Goal: Find specific page/section: Find specific page/section

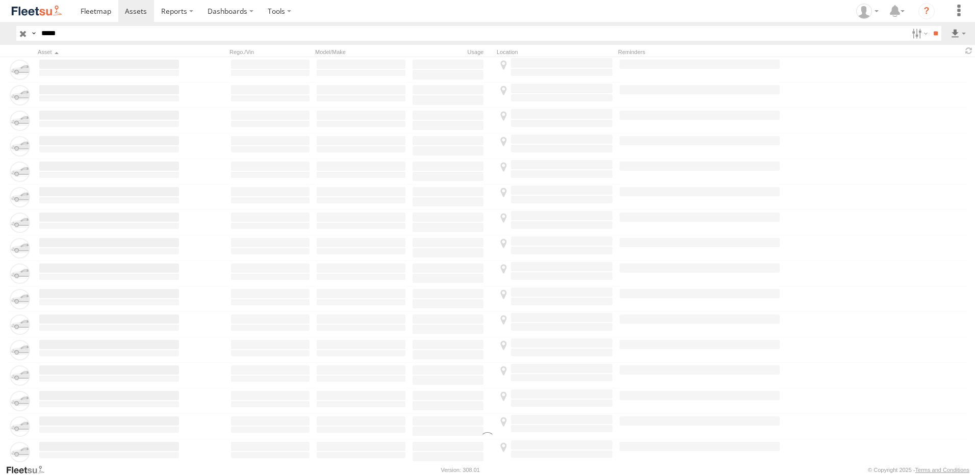
type input "*****"
click at [930, 26] on input "**" at bounding box center [936, 33] width 12 height 15
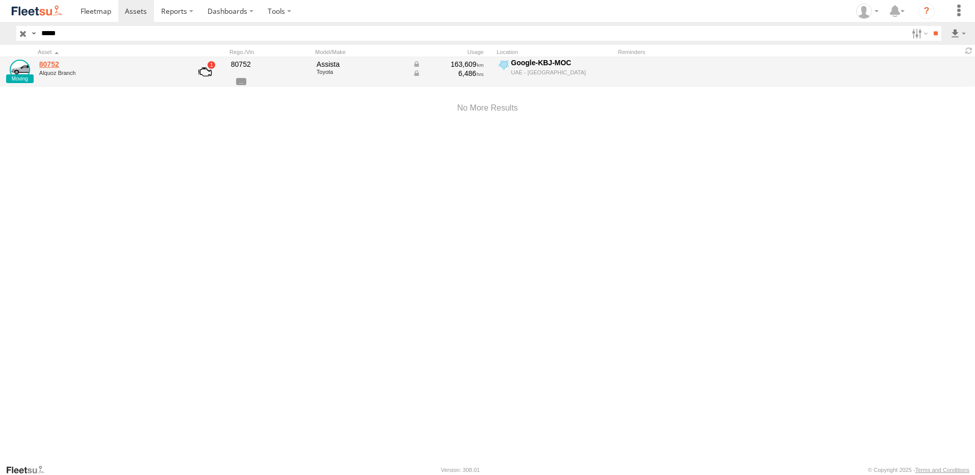
click at [49, 66] on link "80752" at bounding box center [109, 64] width 140 height 9
